Goal: Task Accomplishment & Management: Use online tool/utility

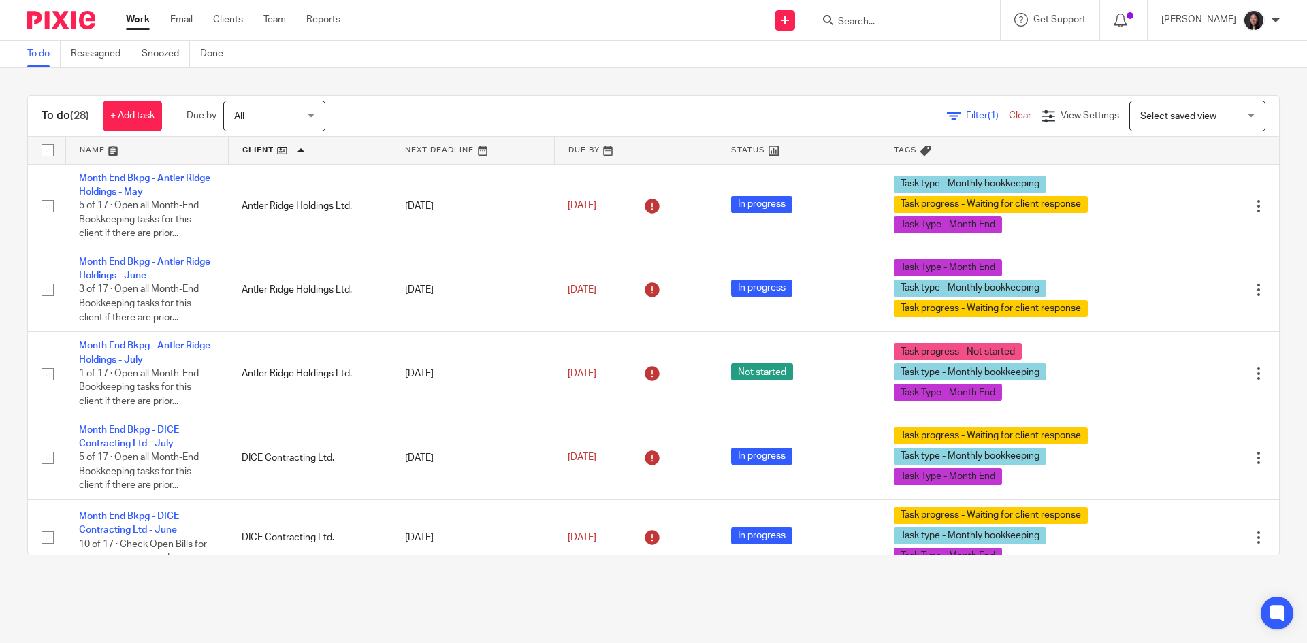
click at [321, 147] on link at bounding box center [310, 150] width 162 height 27
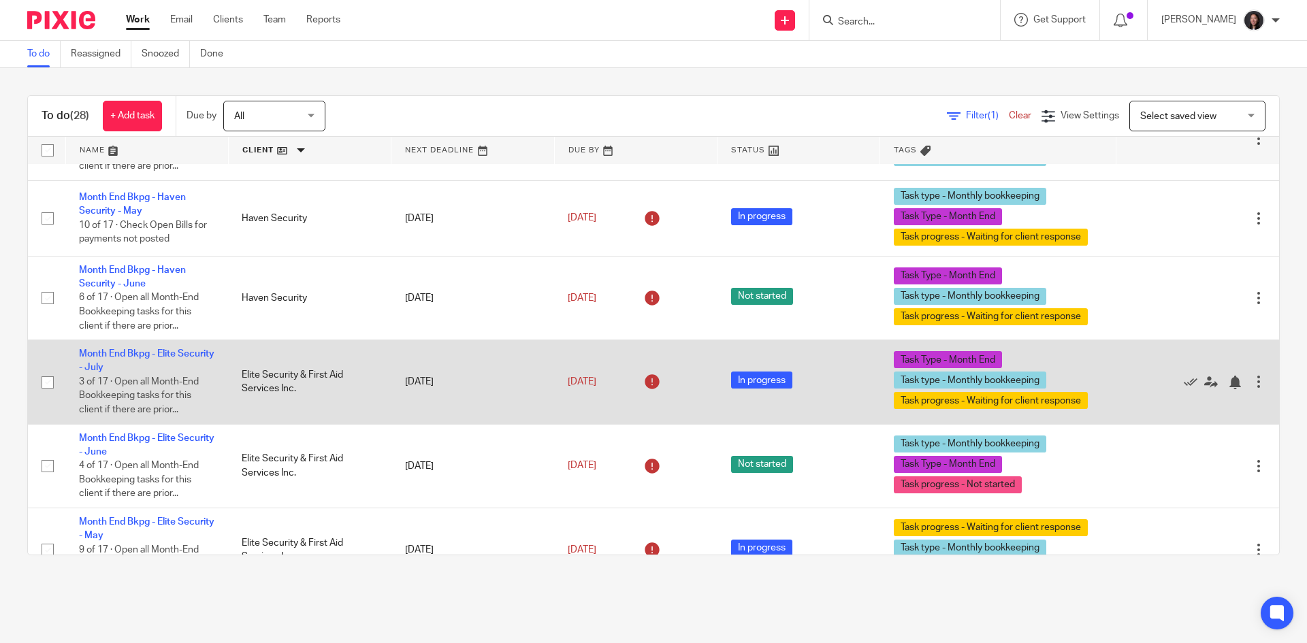
scroll to position [1498, 0]
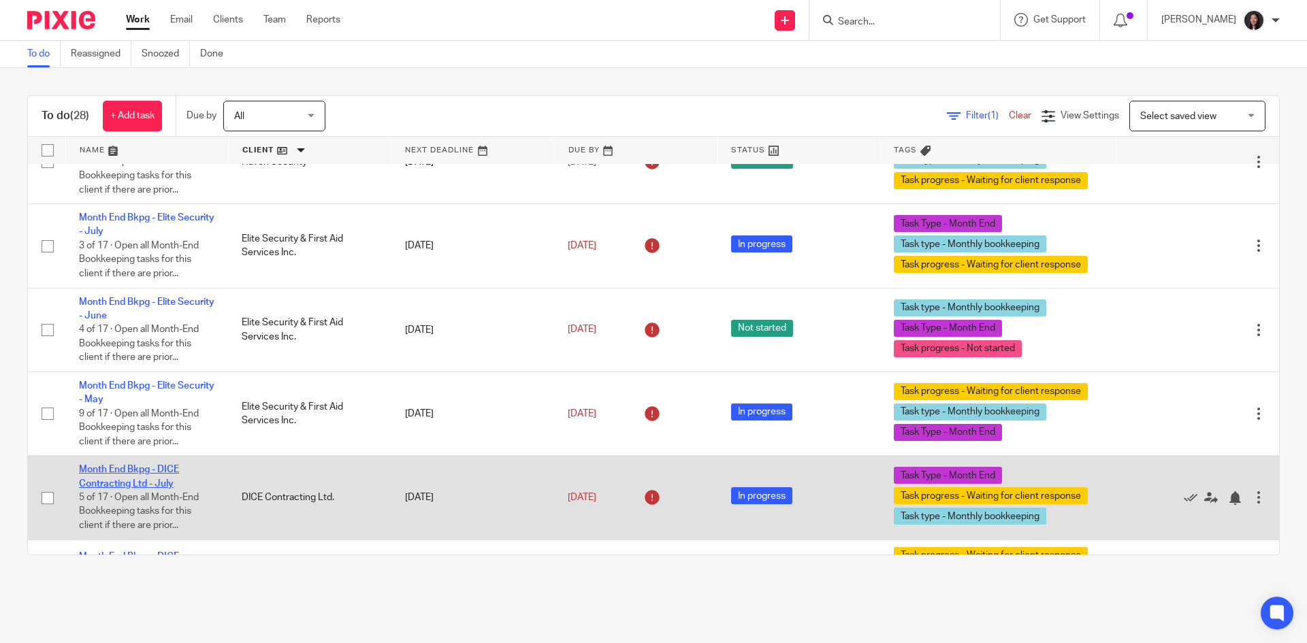
click at [153, 465] on link "Month End Bkpg - DICE Contracting Ltd - July" at bounding box center [129, 476] width 100 height 23
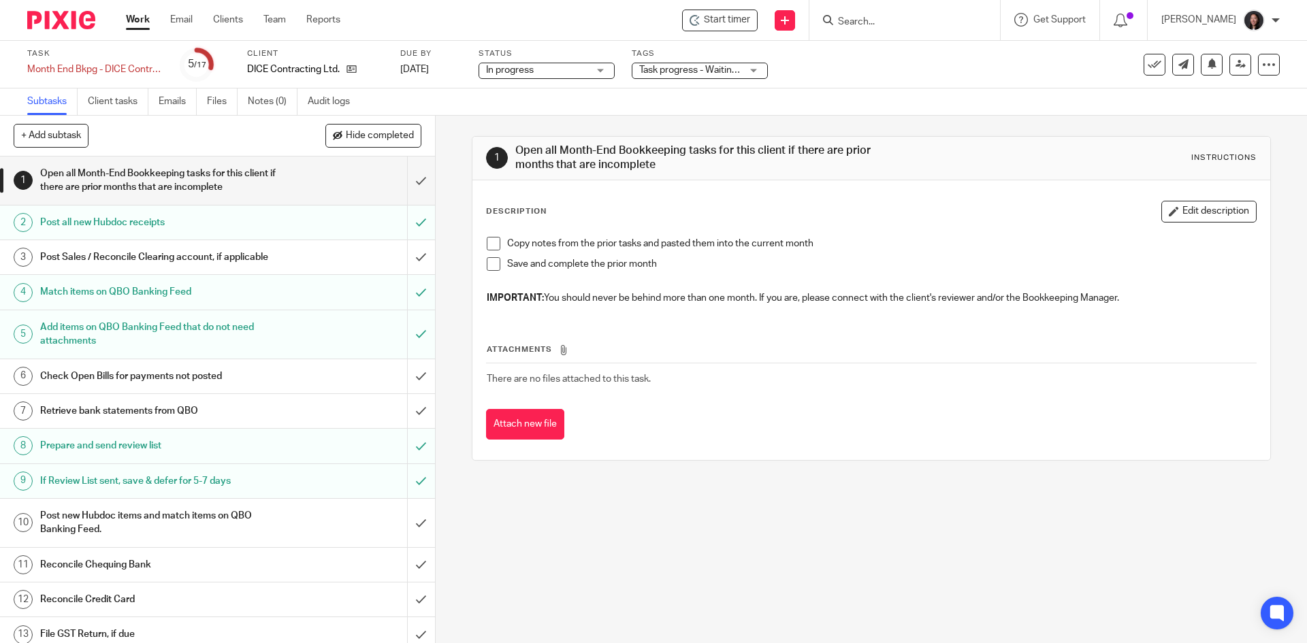
click at [127, 24] on link "Work" at bounding box center [138, 20] width 24 height 14
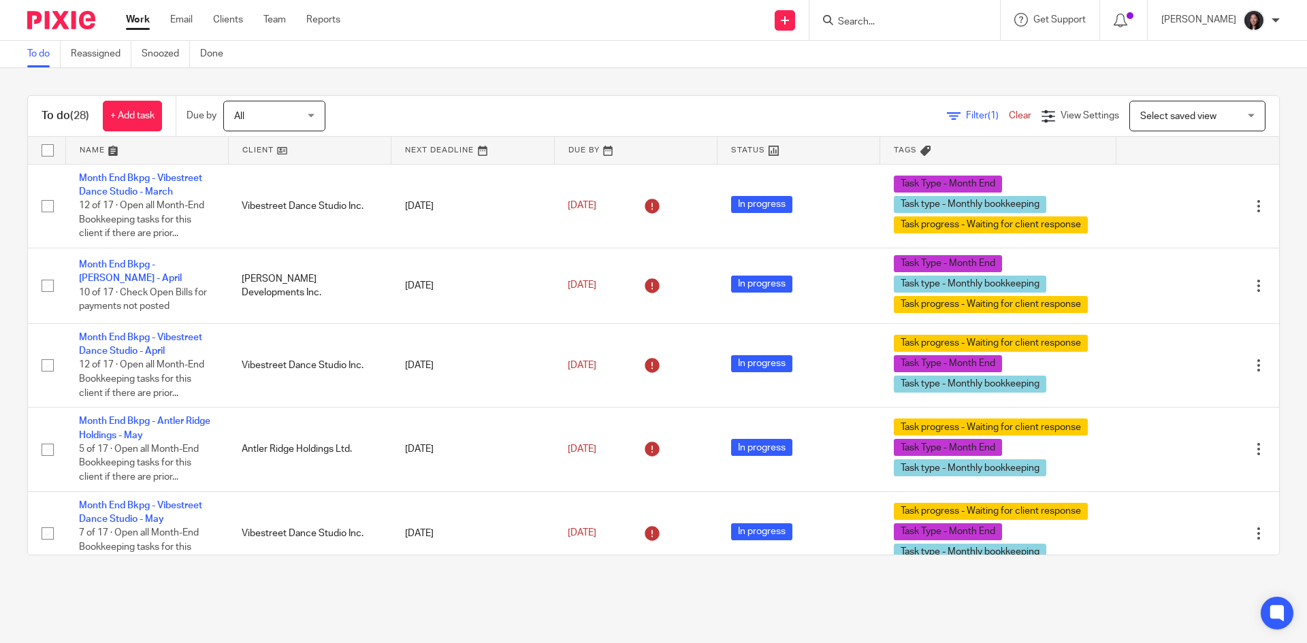
click at [325, 148] on link at bounding box center [310, 150] width 162 height 27
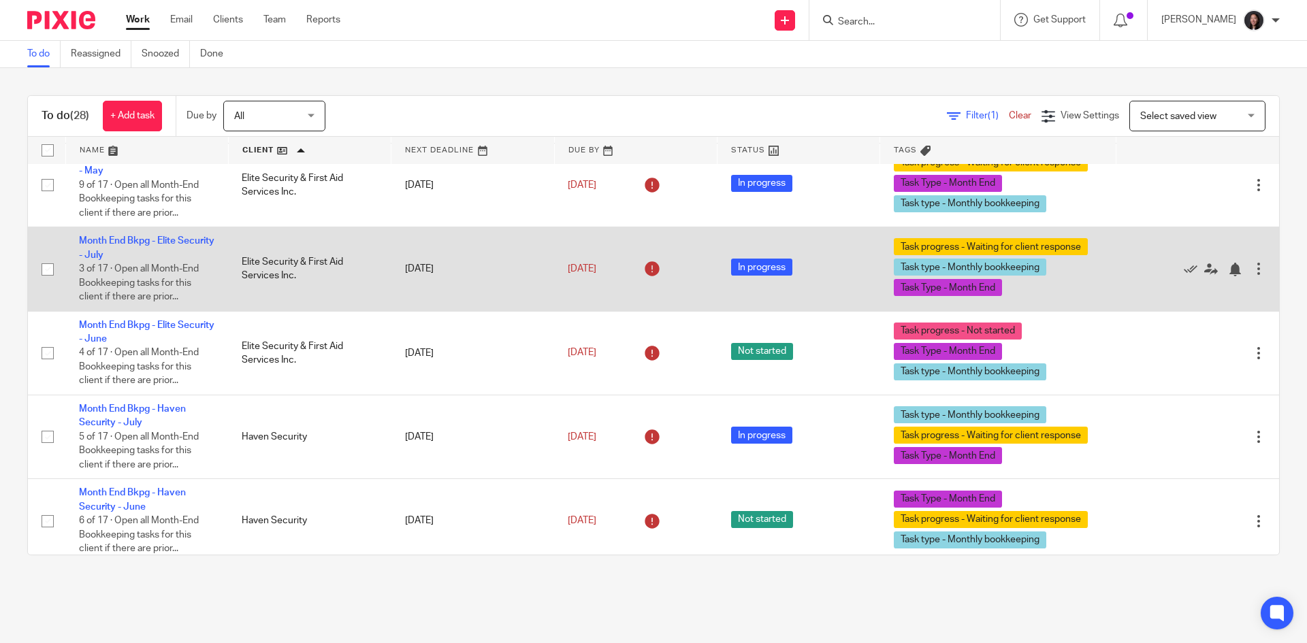
scroll to position [409, 0]
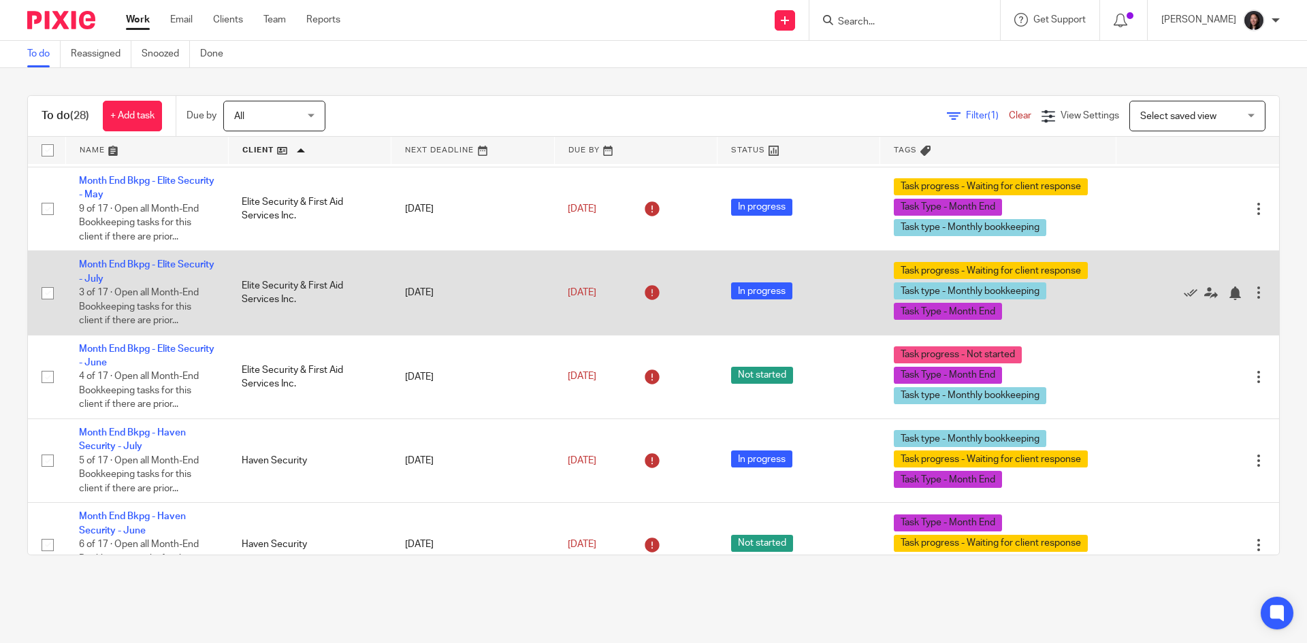
click at [131, 272] on td "Month End Bkpg - Elite Security - [DATE] of 17 · Open all Month-End Bookkeeping…" at bounding box center [146, 293] width 163 height 84
click at [135, 277] on link "Month End Bkpg - Elite Security - July" at bounding box center [146, 271] width 135 height 23
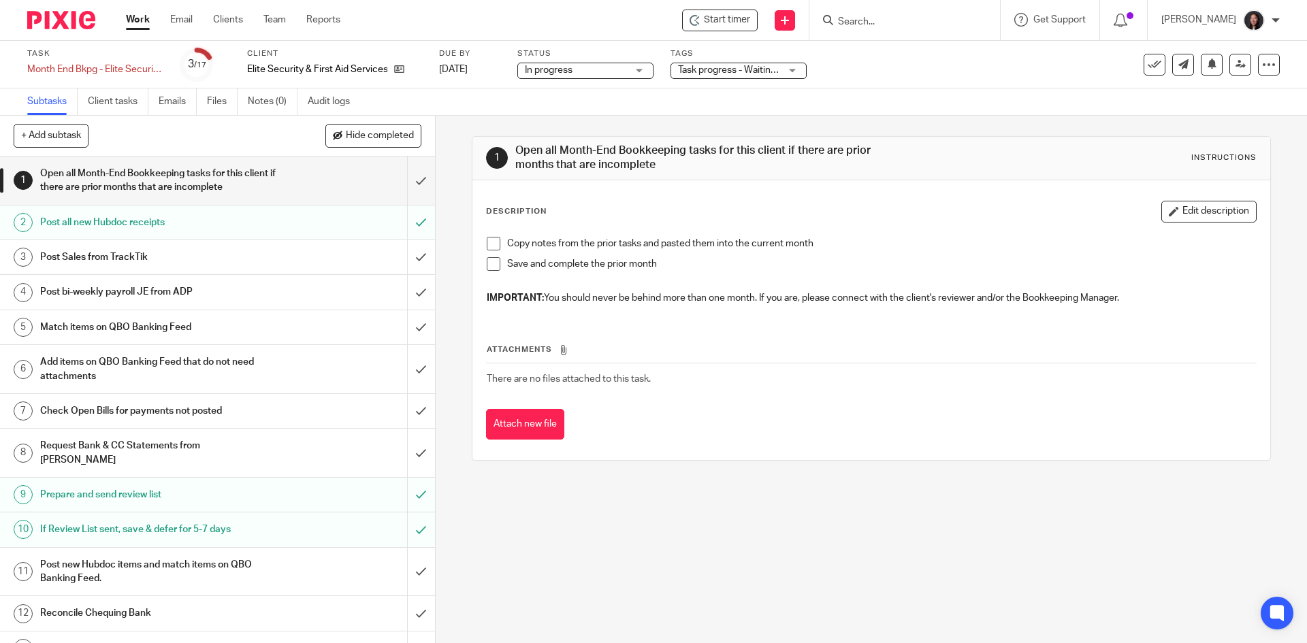
click at [309, 255] on div "Post Sales from TrackTik" at bounding box center [216, 257] width 353 height 20
